Goal: Information Seeking & Learning: Learn about a topic

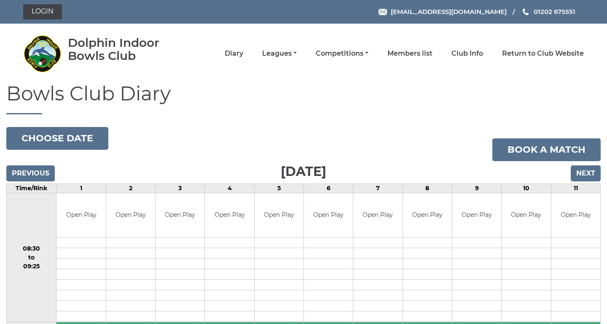
click at [332, 50] on li "Competitions Club competitions - Winter 2025/2026 Club competitions - Summer 20…" at bounding box center [333, 54] width 72 height 18
click at [360, 57] on link "Competitions" at bounding box center [342, 54] width 53 height 9
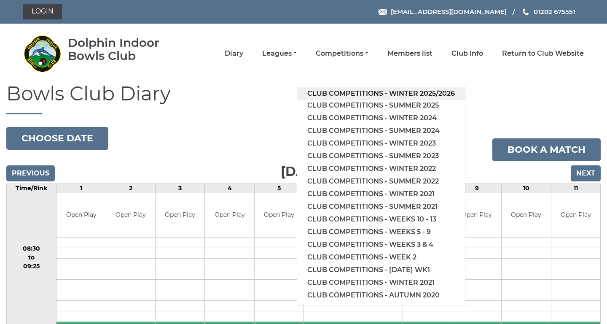
click at [369, 88] on link "Club competitions - Winter 2025/2026" at bounding box center [381, 93] width 168 height 13
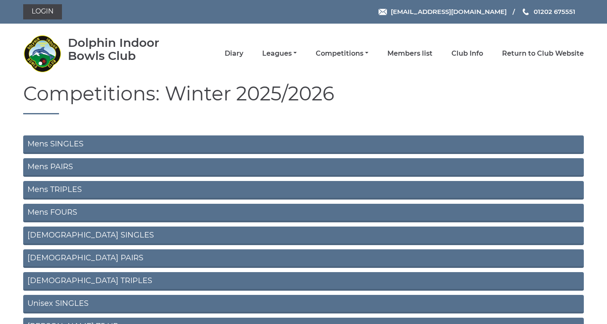
click at [50, 144] on link "Mens SINGLES" at bounding box center [303, 144] width 561 height 19
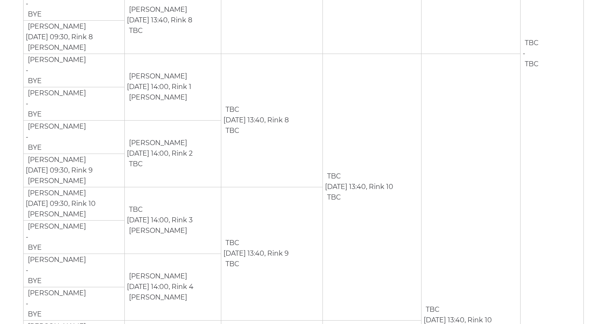
scroll to position [655, 0]
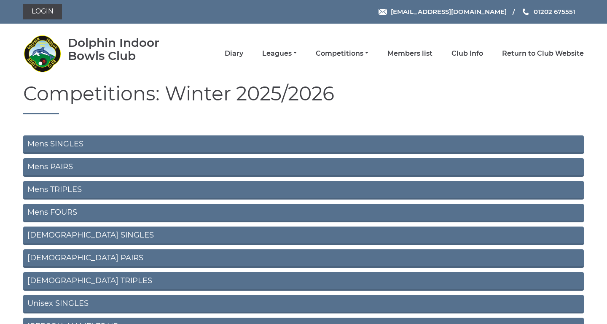
click at [62, 166] on link "Mens PAIRS" at bounding box center [303, 167] width 561 height 19
click at [79, 188] on link "Mens TRIPLES" at bounding box center [303, 190] width 561 height 19
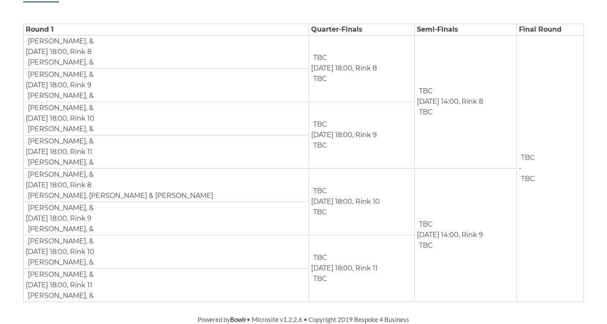
scroll to position [142, 0]
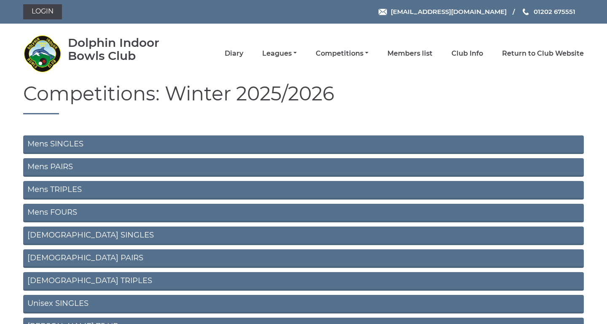
click at [104, 208] on link "Mens FOURS" at bounding box center [303, 213] width 561 height 19
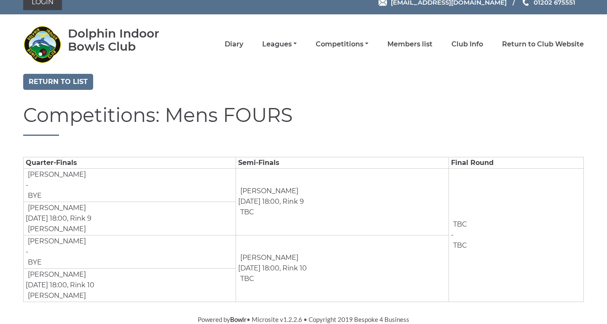
scroll to position [9, 0]
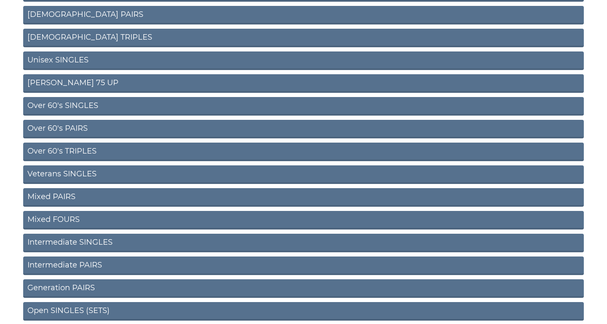
scroll to position [252, 0]
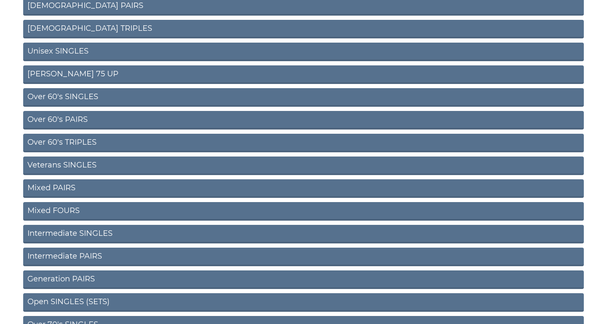
click at [109, 253] on link "Intermediate PAIRS" at bounding box center [303, 256] width 561 height 19
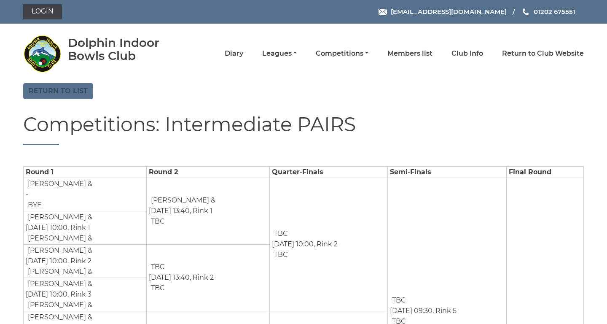
click at [63, 86] on link "Return to list" at bounding box center [58, 91] width 70 height 16
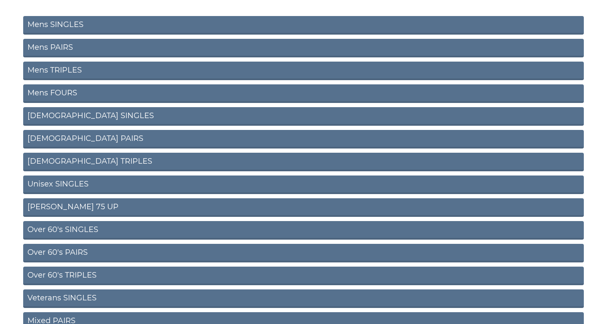
scroll to position [134, 0]
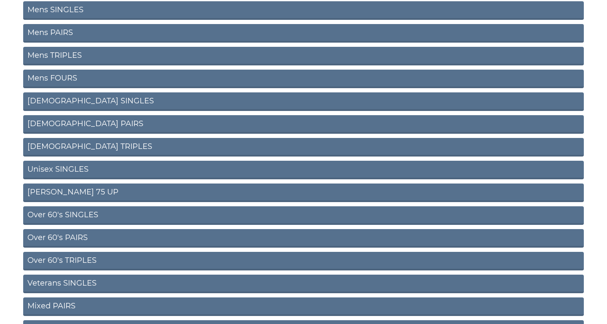
click at [98, 170] on link "Unisex SINGLES" at bounding box center [303, 170] width 561 height 19
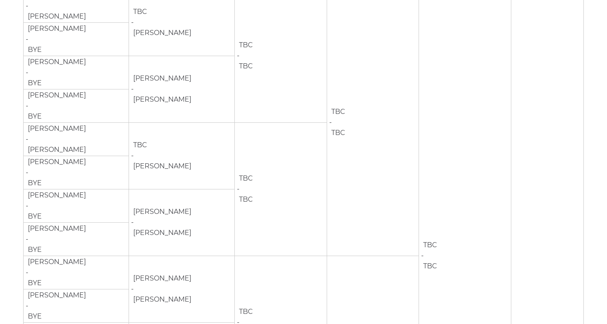
scroll to position [198, 0]
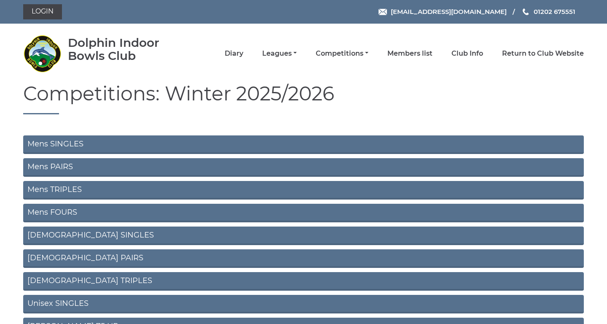
scroll to position [134, 0]
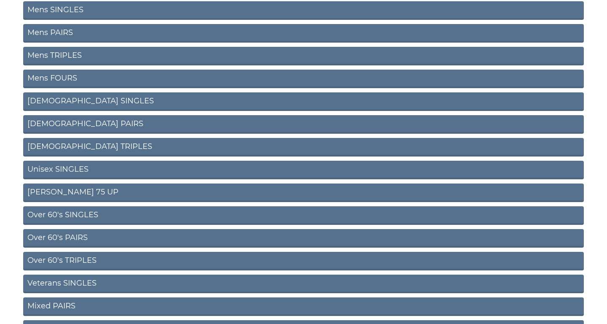
click at [148, 7] on link "Mens SINGLES" at bounding box center [303, 10] width 561 height 19
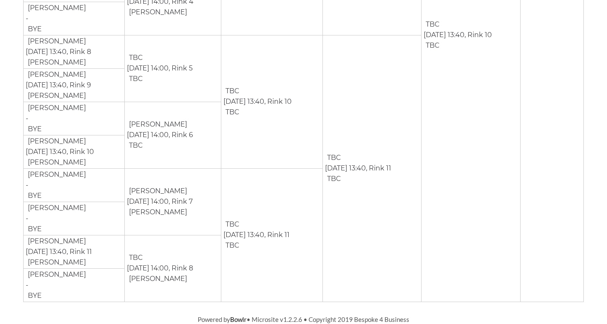
scroll to position [941, 0]
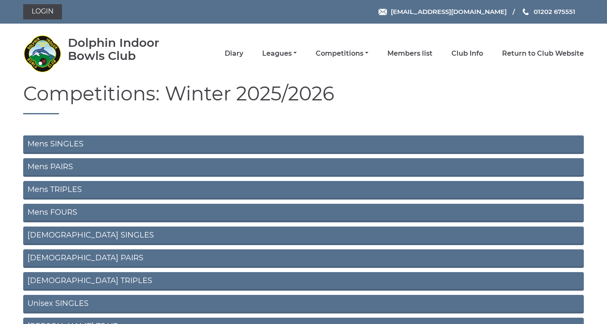
scroll to position [134, 0]
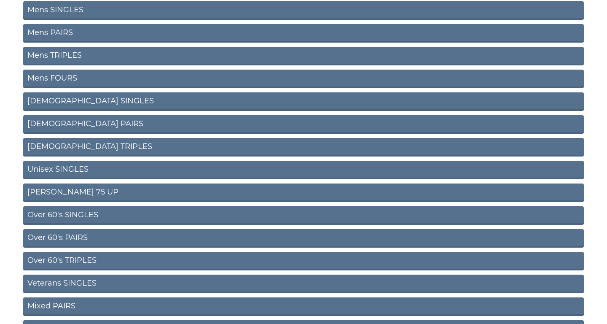
click at [80, 38] on link "Mens PAIRS" at bounding box center [303, 33] width 561 height 19
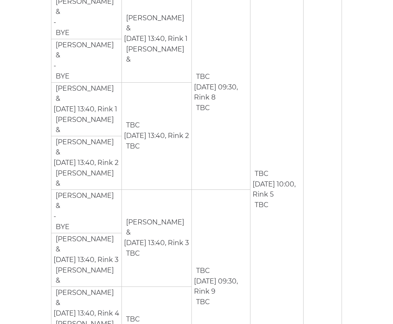
scroll to position [182, 0]
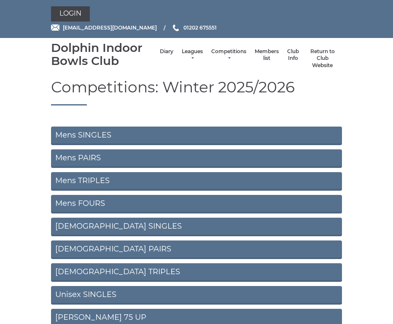
scroll to position [134, 0]
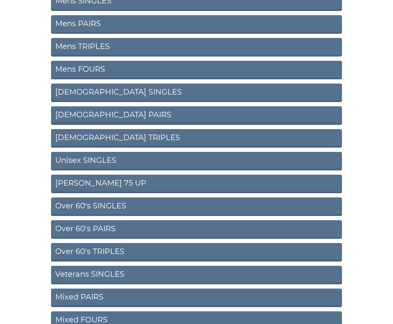
click at [129, 46] on link "Mens TRIPLES" at bounding box center [196, 47] width 291 height 19
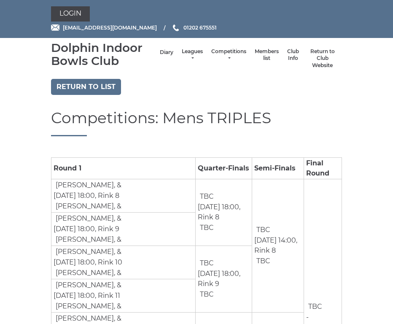
click at [160, 56] on link "Diary" at bounding box center [166, 52] width 13 height 7
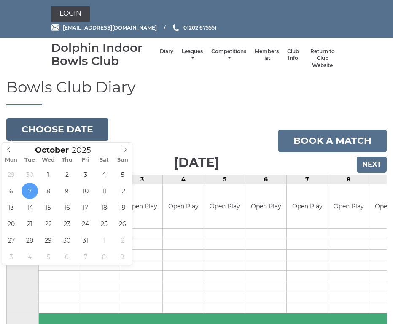
click at [83, 128] on button "Choose date" at bounding box center [57, 129] width 102 height 23
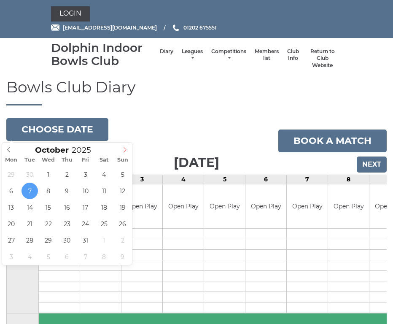
click at [122, 152] on icon at bounding box center [125, 150] width 6 height 6
type input "2025-11-28"
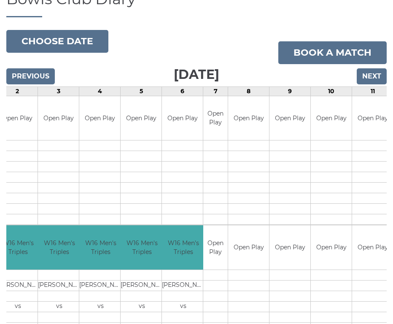
scroll to position [48, 0]
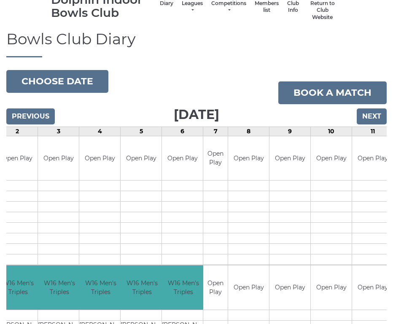
click at [369, 115] on input "Next" at bounding box center [372, 116] width 30 height 16
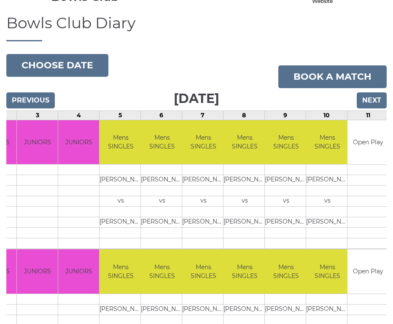
scroll to position [63, 0]
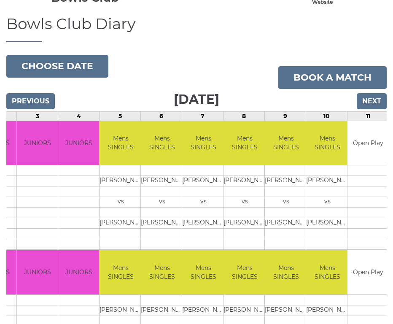
click at [23, 97] on input "Previous" at bounding box center [30, 101] width 48 height 16
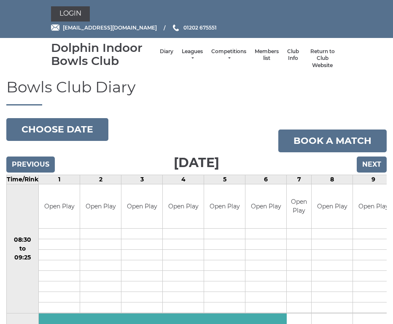
click at [26, 98] on h1 "Bowls Club Diary" at bounding box center [196, 92] width 380 height 27
click at [30, 167] on input "Previous" at bounding box center [30, 164] width 48 height 16
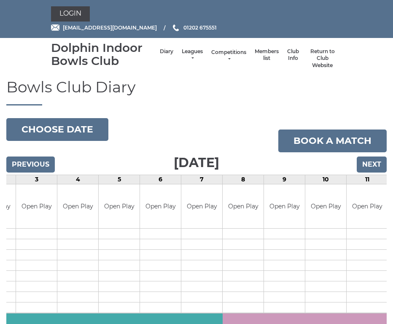
click at [211, 58] on link "Competitions" at bounding box center [228, 56] width 35 height 14
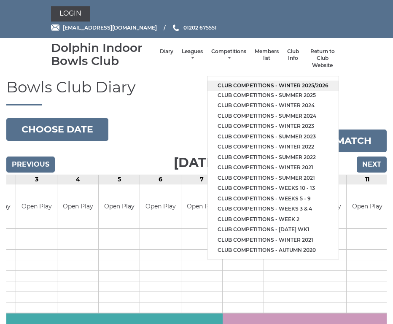
click at [249, 80] on link "Club competitions - Winter 2025/2026" at bounding box center [272, 85] width 131 height 11
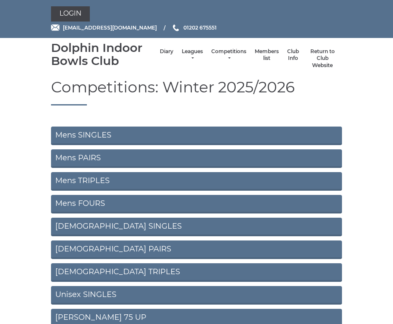
click at [136, 202] on link "Mens FOURS" at bounding box center [196, 204] width 291 height 19
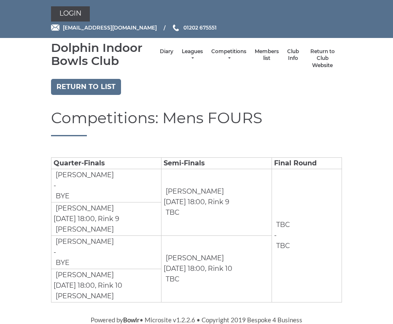
click at [159, 59] on li "Diary" at bounding box center [167, 59] width 22 height 30
click at [160, 54] on link "Diary" at bounding box center [166, 52] width 13 height 7
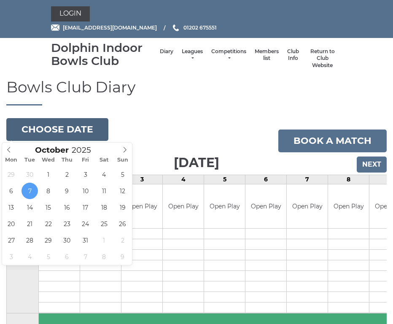
click at [88, 126] on button "Choose date" at bounding box center [57, 129] width 102 height 23
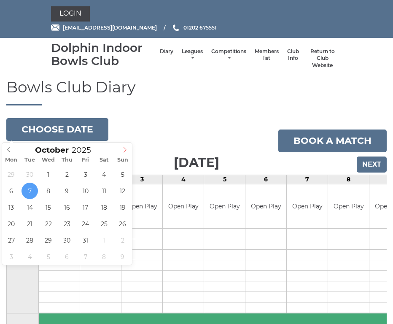
click at [128, 150] on icon at bounding box center [125, 150] width 6 height 6
type input "2026"
click at [128, 150] on icon at bounding box center [125, 150] width 6 height 6
type input "[DATE]"
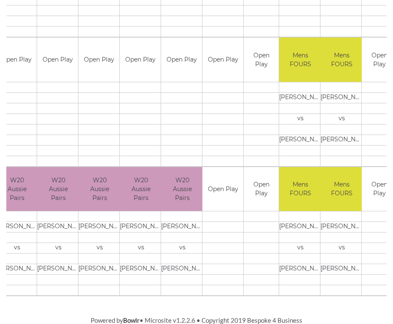
scroll to position [791, 0]
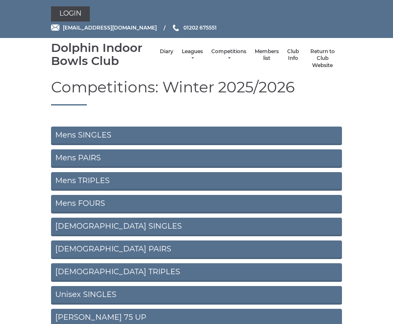
click at [129, 292] on link "Unisex SINGLES" at bounding box center [196, 295] width 291 height 19
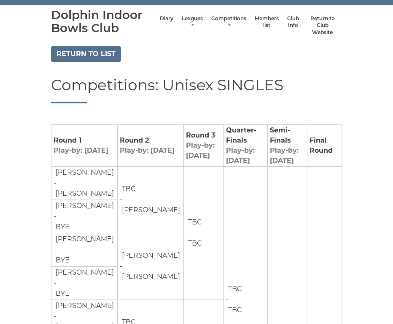
scroll to position [33, 0]
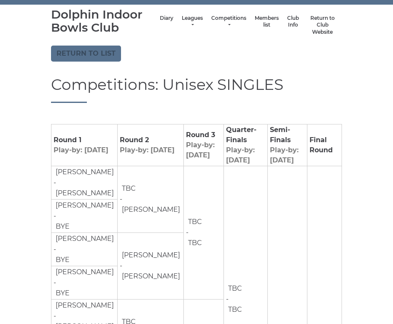
click at [99, 55] on link "Return to list" at bounding box center [86, 54] width 70 height 16
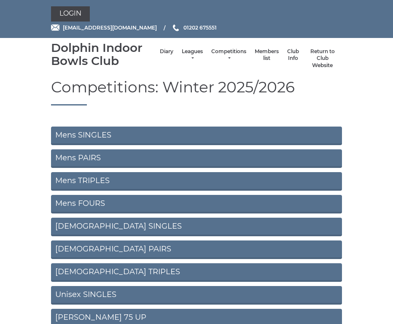
click at [86, 132] on link "Mens SINGLES" at bounding box center [196, 135] width 291 height 19
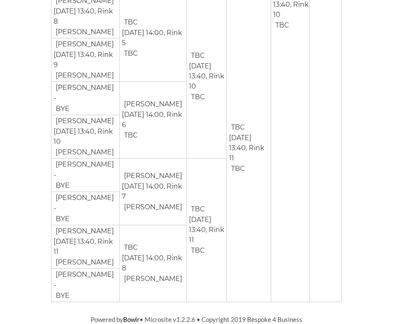
scroll to position [1195, 0]
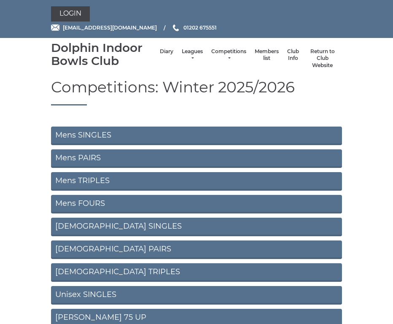
click at [116, 297] on link "Unisex SINGLES" at bounding box center [196, 295] width 291 height 19
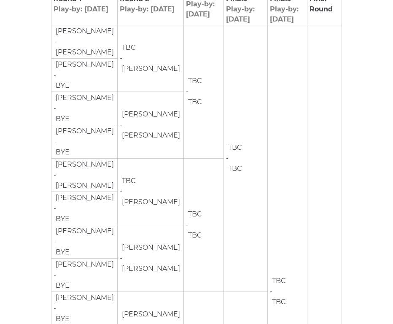
scroll to position [158, 0]
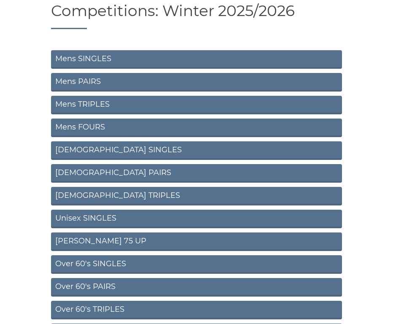
scroll to position [78, 0]
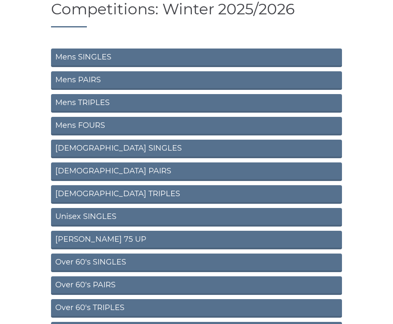
click at [128, 240] on link "[PERSON_NAME] 75 UP" at bounding box center [196, 240] width 291 height 19
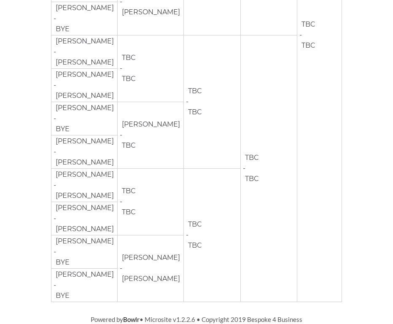
scroll to position [429, 0]
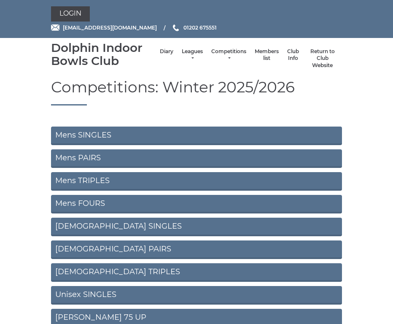
scroll to position [78, 0]
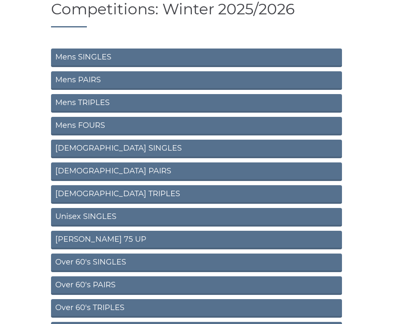
click at [172, 56] on link "Mens SINGLES" at bounding box center [196, 57] width 291 height 19
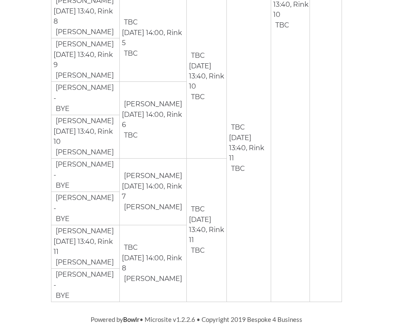
scroll to position [1195, 0]
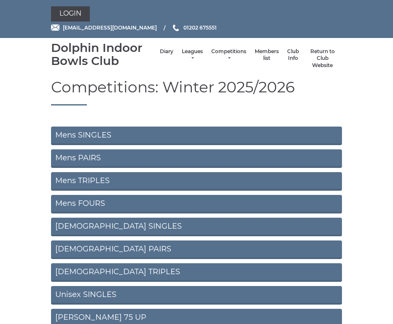
scroll to position [78, 0]
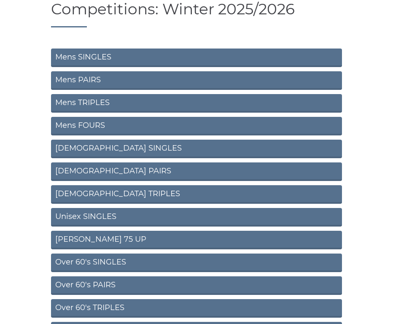
click at [136, 214] on link "Unisex SINGLES" at bounding box center [196, 217] width 291 height 19
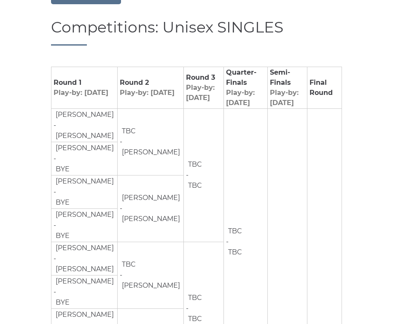
scroll to position [96, 0]
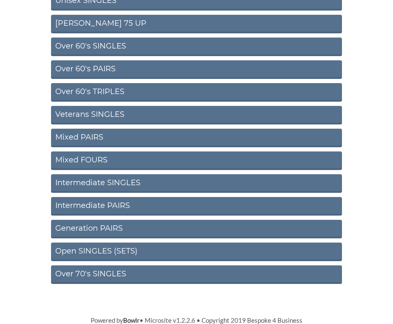
scroll to position [271, 0]
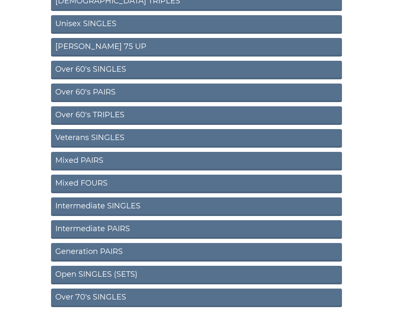
click at [140, 204] on link "Intermediate SINGLES" at bounding box center [196, 206] width 291 height 19
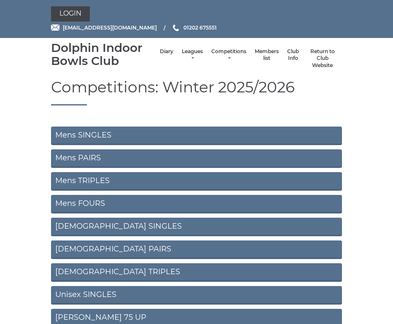
scroll to position [271, 0]
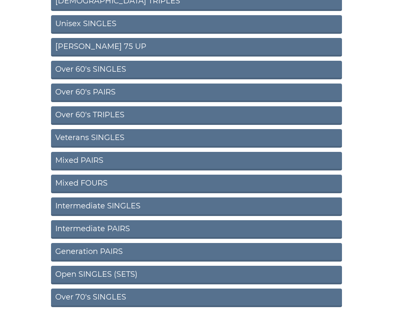
click at [164, 226] on link "Intermediate PAIRS" at bounding box center [196, 229] width 291 height 19
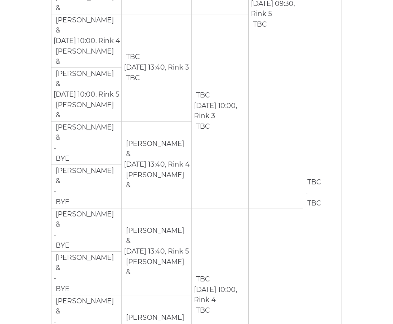
scroll to position [373, 0]
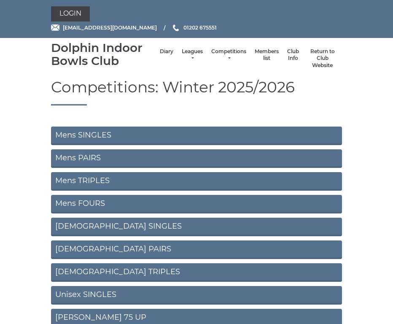
scroll to position [271, 0]
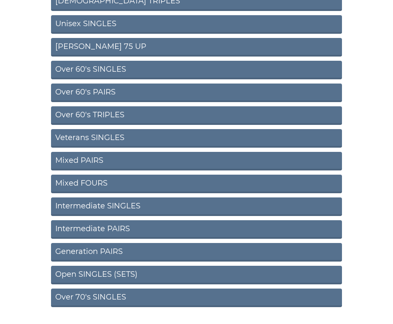
click at [150, 274] on link "Open SINGLES (SETS)" at bounding box center [196, 275] width 291 height 19
